Goal: Manage account settings

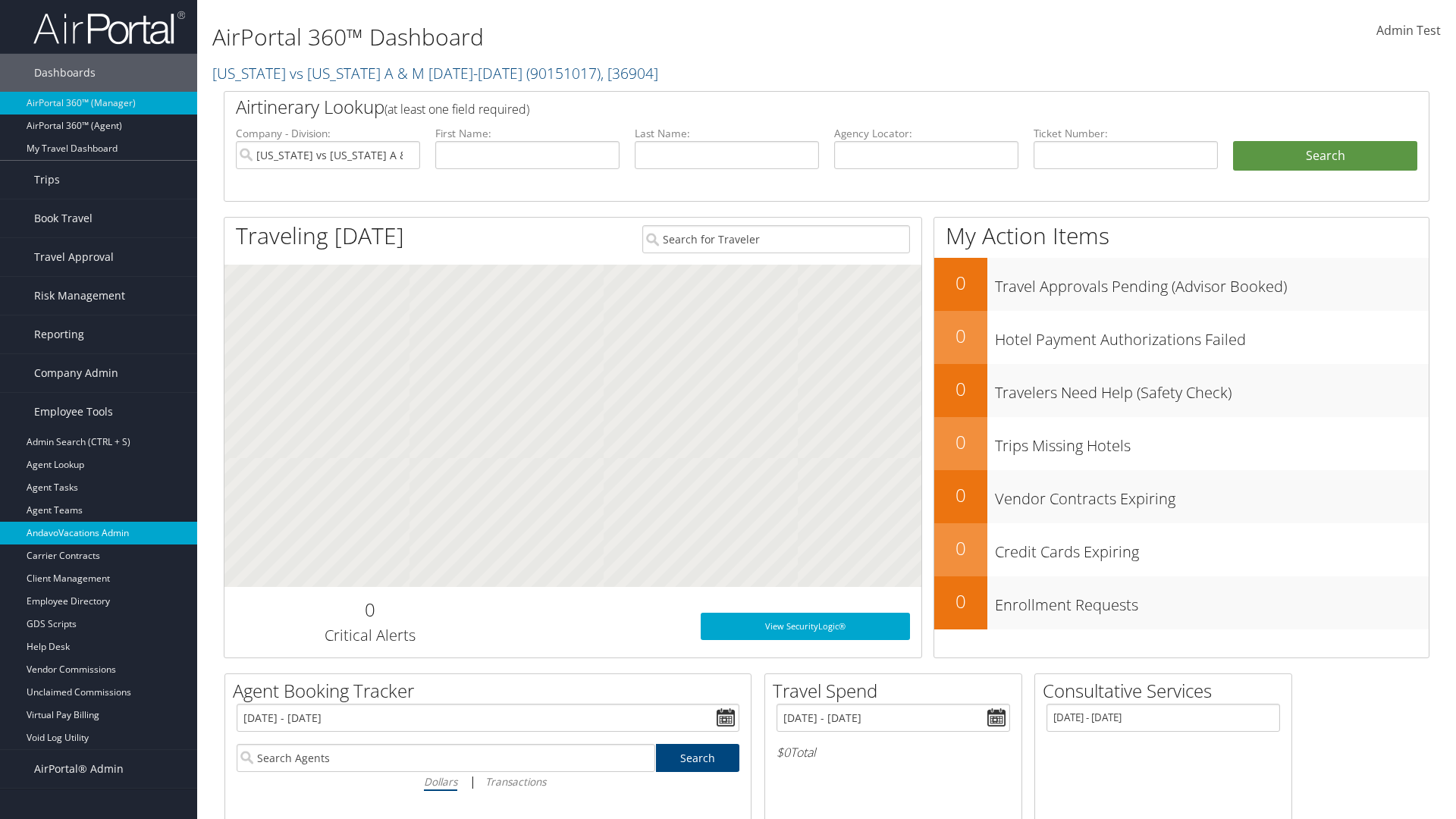
click at [99, 533] on link "AndavoVacations Admin" at bounding box center [99, 533] width 197 height 23
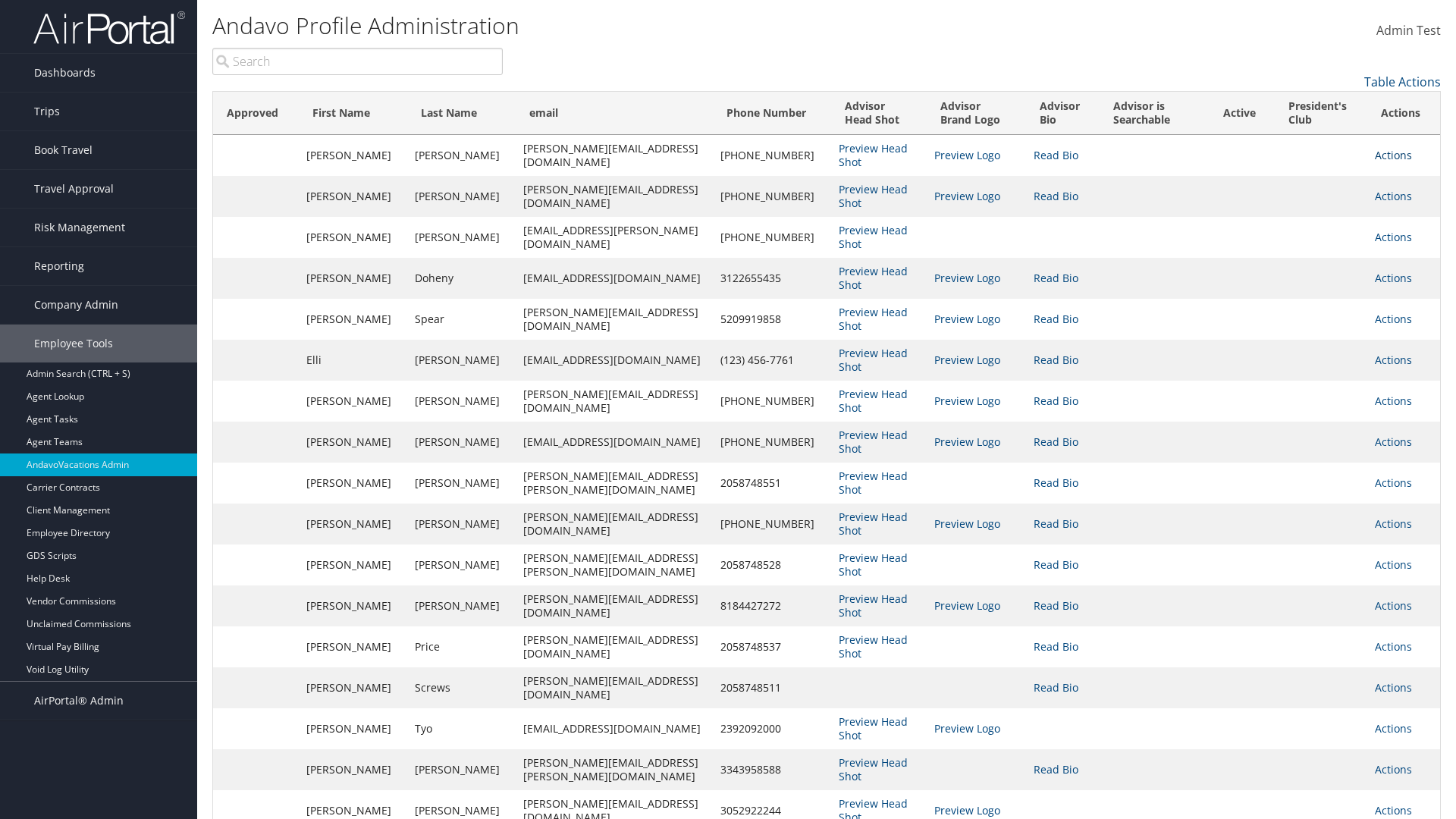
click at [1389, 154] on link "Actions" at bounding box center [1392, 154] width 37 height 14
click at [1321, 203] on link "Edit" at bounding box center [1321, 203] width 165 height 26
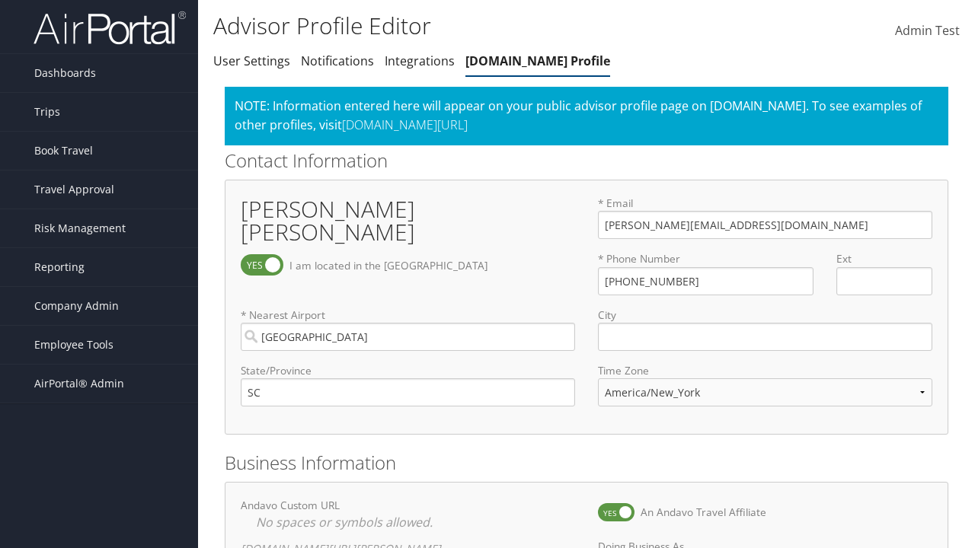
select select "153"
checkbox input "true"
